Goal: Transaction & Acquisition: Subscribe to service/newsletter

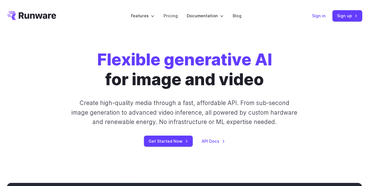
click at [314, 17] on link "Sign in" at bounding box center [319, 15] width 14 height 7
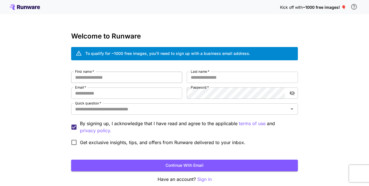
click at [96, 78] on input "First name   *" at bounding box center [126, 77] width 111 height 11
